Goal: Information Seeking & Learning: Check status

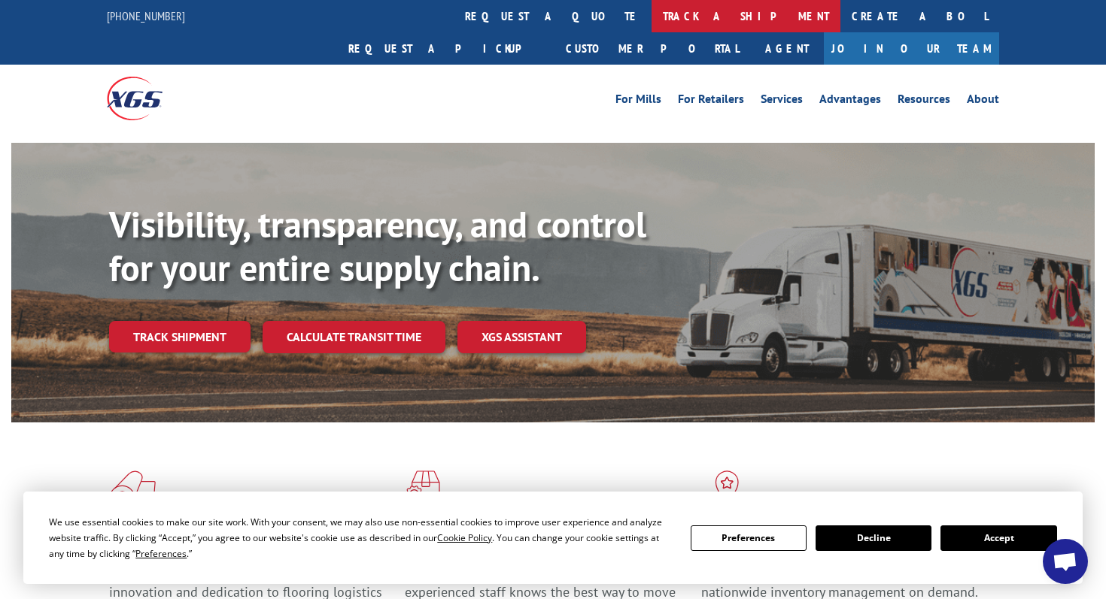
click at [651, 23] on link "track a shipment" at bounding box center [745, 16] width 189 height 32
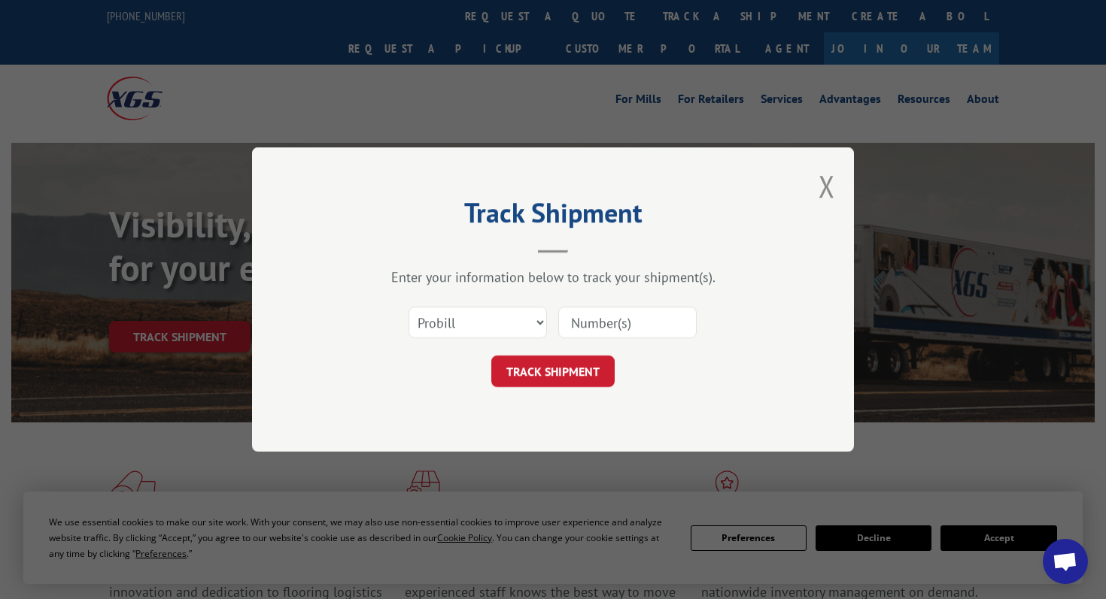
click at [659, 308] on input at bounding box center [627, 323] width 138 height 32
paste input "17673432"
type input "17673432"
click at [523, 362] on button "TRACK SHIPMENT" at bounding box center [552, 372] width 123 height 32
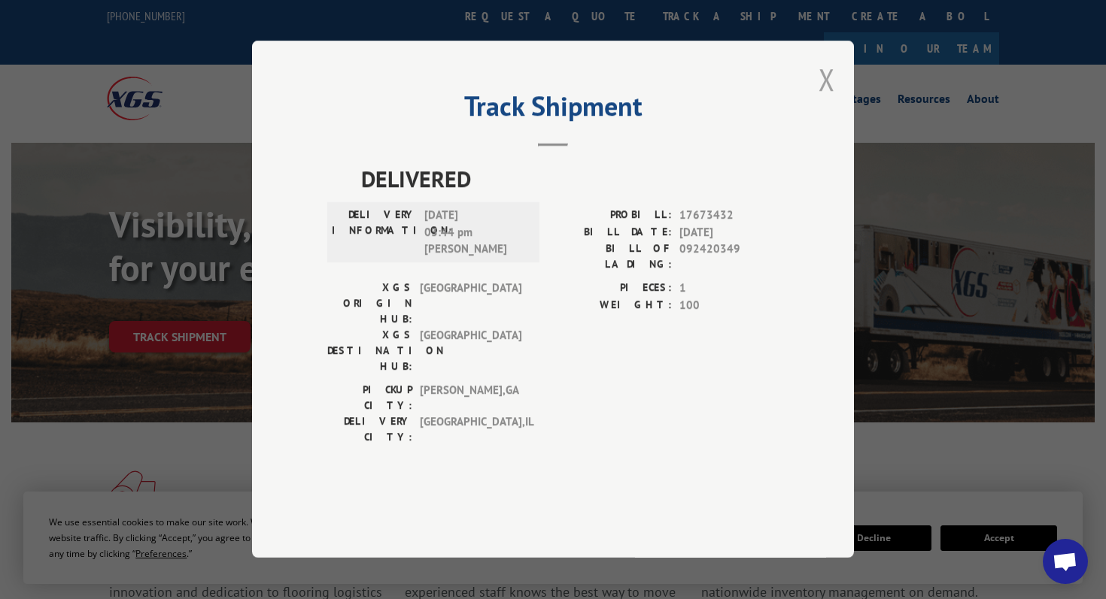
click at [831, 99] on button "Close modal" at bounding box center [826, 79] width 17 height 40
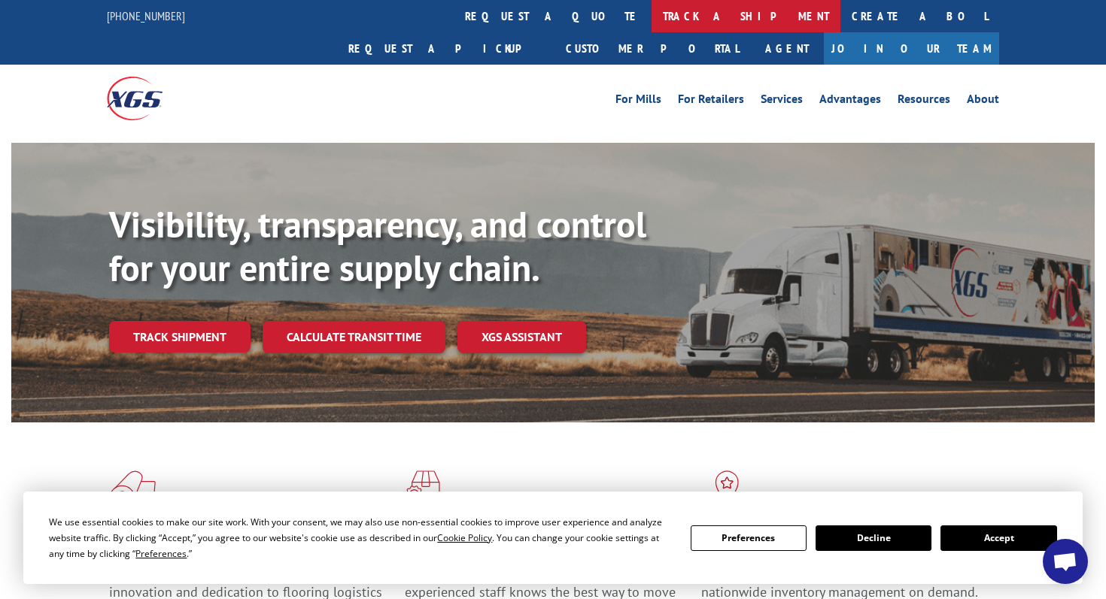
click at [651, 15] on link "track a shipment" at bounding box center [745, 16] width 189 height 32
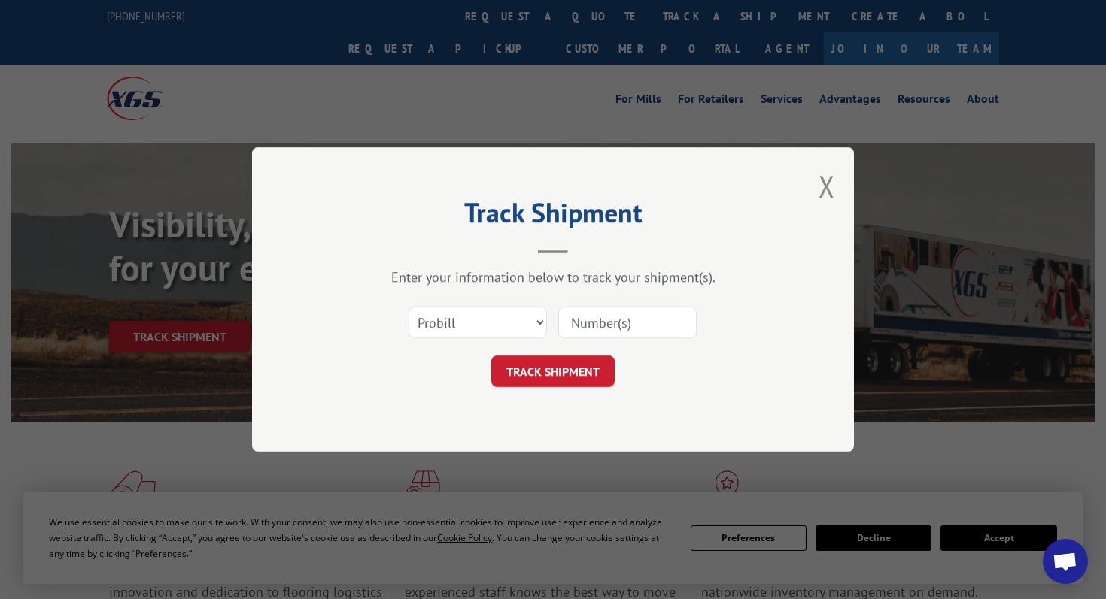
click at [640, 313] on input at bounding box center [627, 323] width 138 height 32
paste input "17673163"
type input "17673163"
click button "TRACK SHIPMENT" at bounding box center [552, 372] width 123 height 32
